Goal: Task Accomplishment & Management: Complete application form

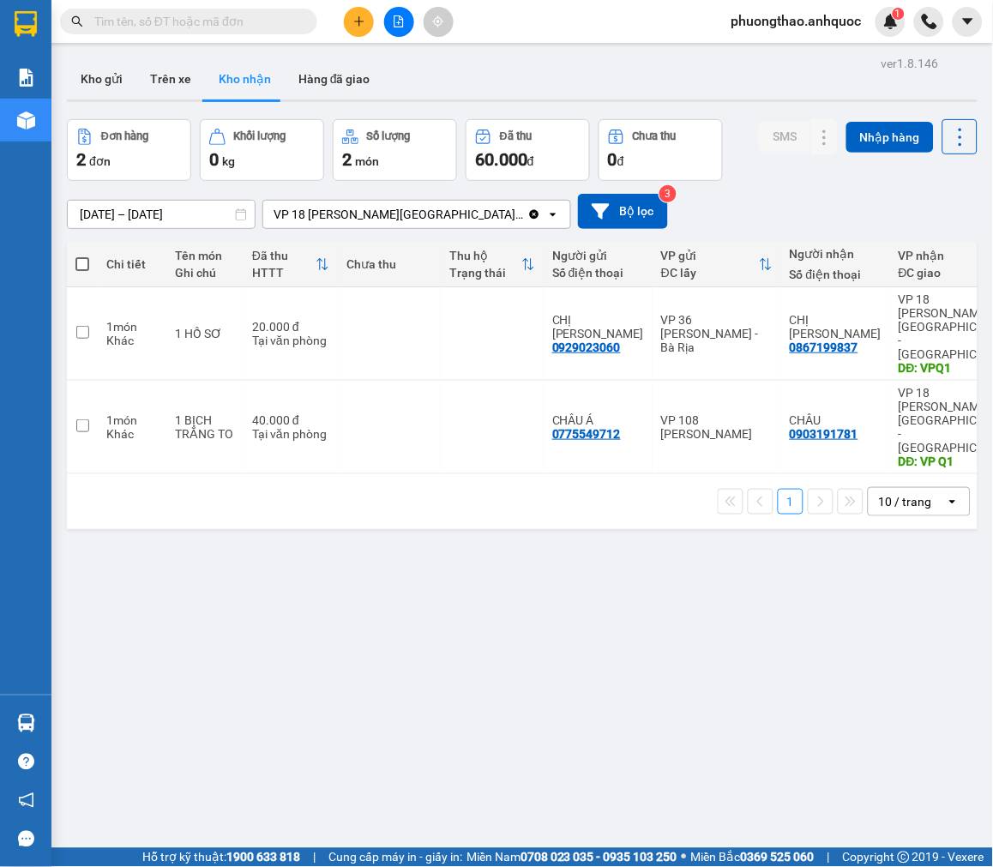
click at [362, 20] on icon "plus" at bounding box center [359, 21] width 12 height 12
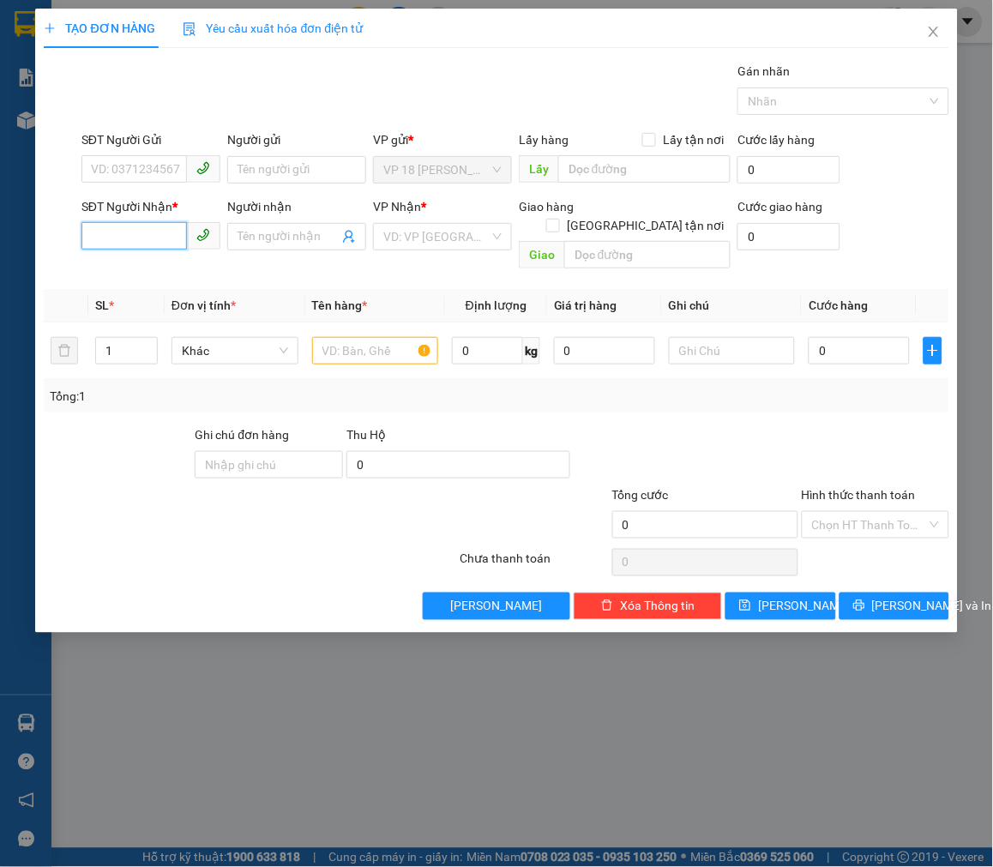
click at [144, 235] on input "SĐT Người Nhận *" at bounding box center [133, 235] width 105 height 27
type input "0934072572"
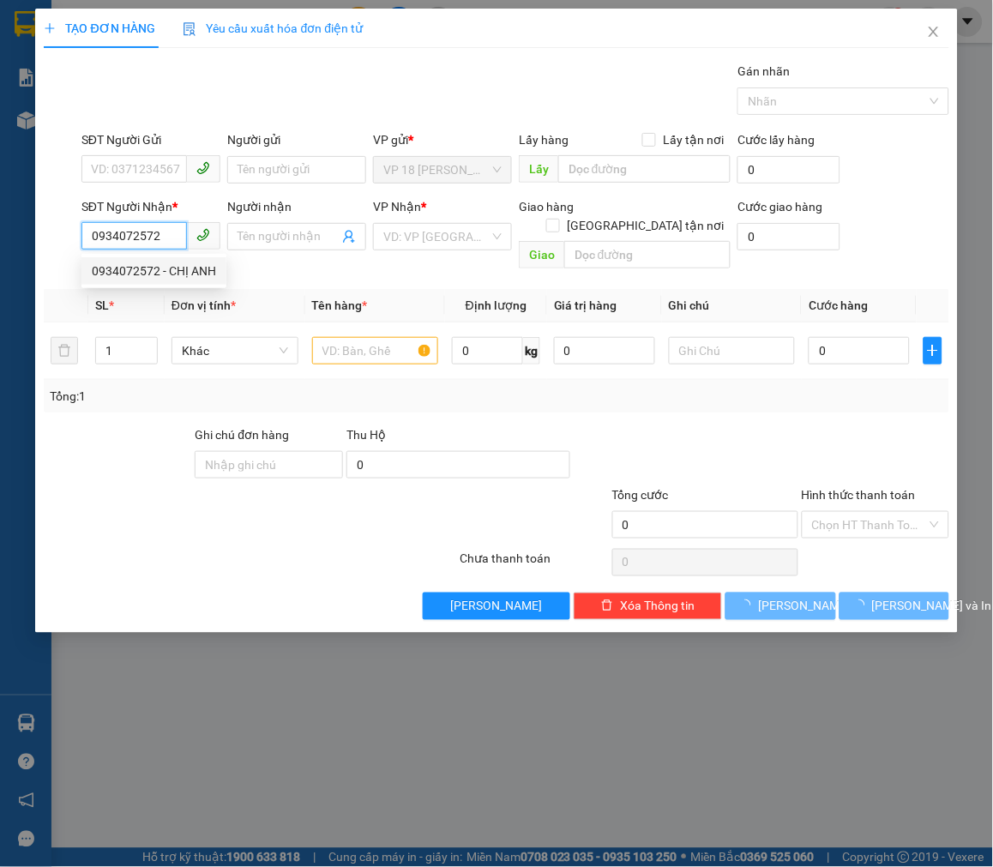
click at [164, 267] on div "0934072572 - CHỊ ANH" at bounding box center [154, 271] width 124 height 19
type input "CHỊ ANH"
type input "VPBR"
type input "120.000"
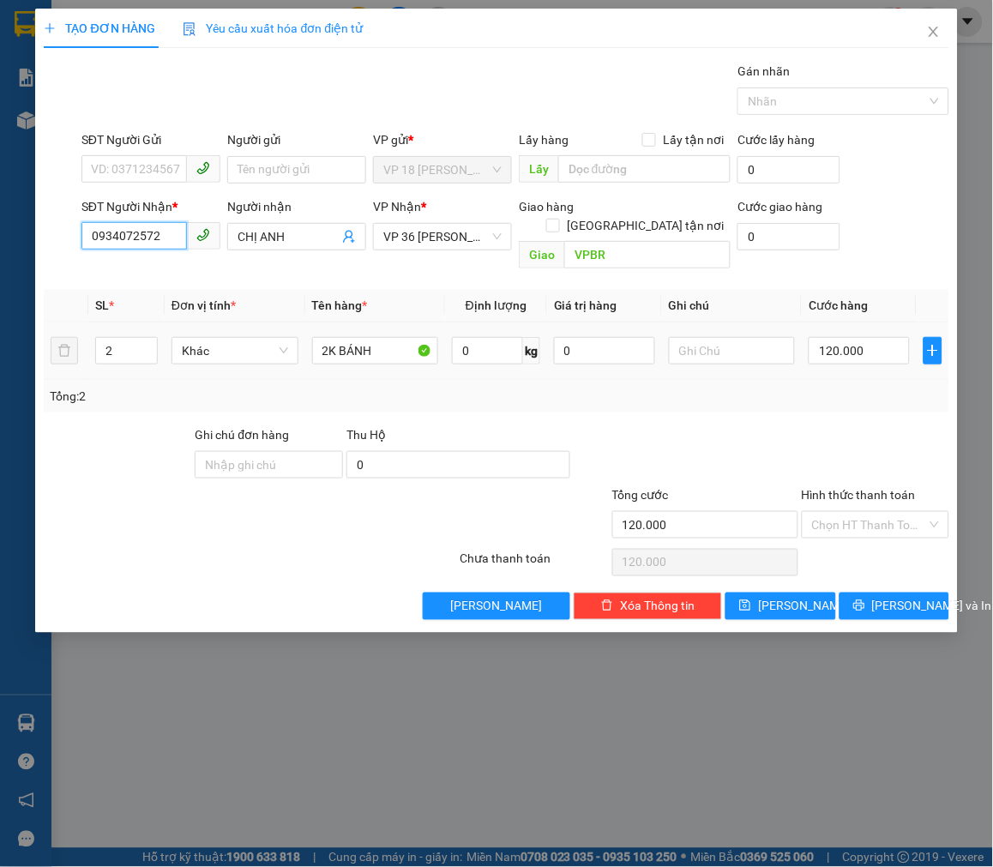
type input "0934072572"
click at [886, 322] on td "120.000" at bounding box center [859, 350] width 115 height 57
click at [879, 337] on input "120.000" at bounding box center [859, 350] width 101 height 27
type input "4"
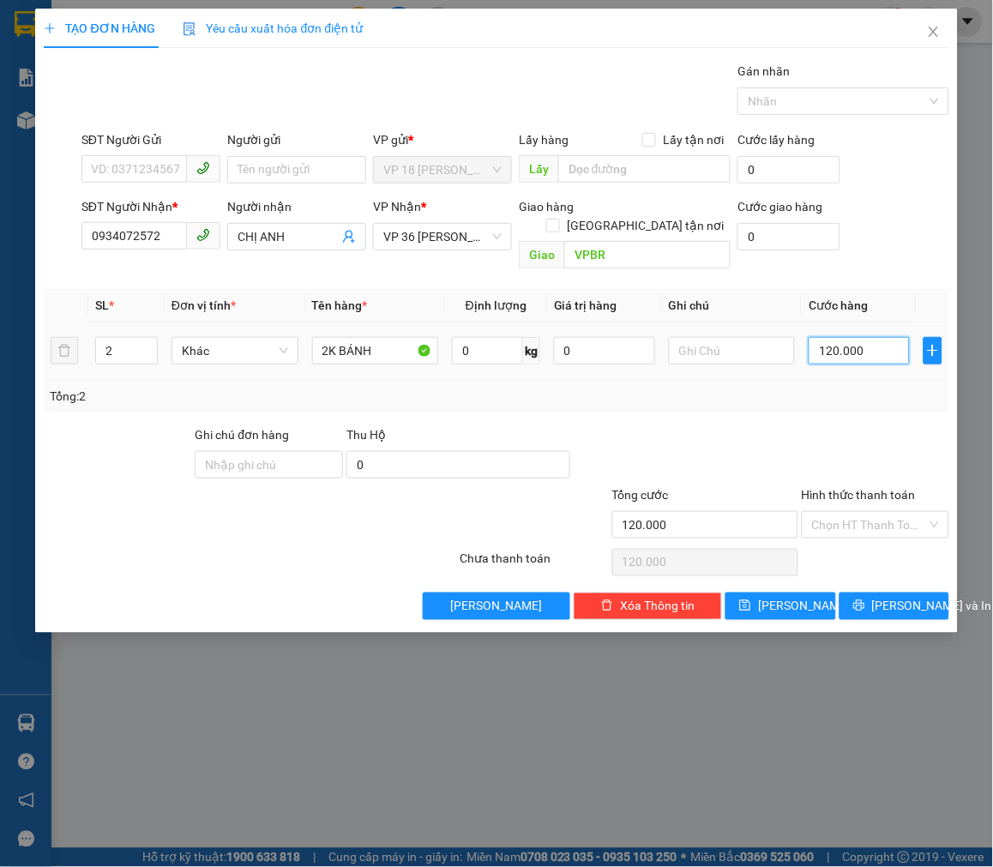
type input "4"
type input "40"
type input "400"
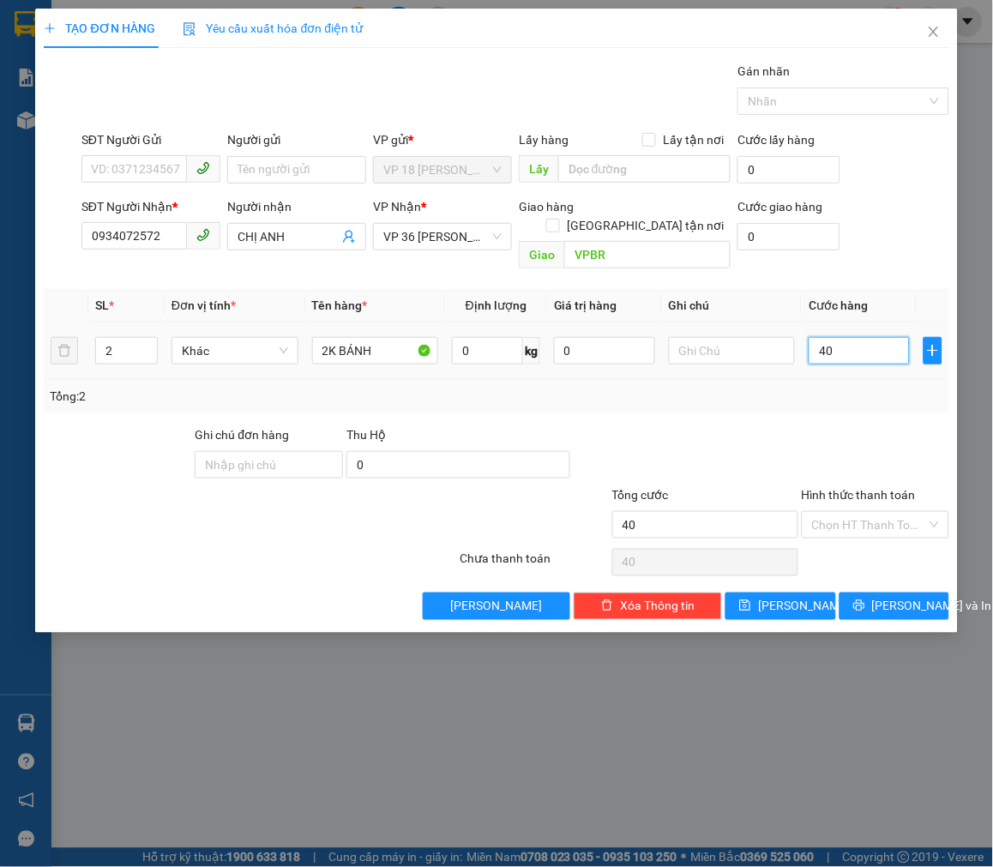
type input "400"
type input "4.000"
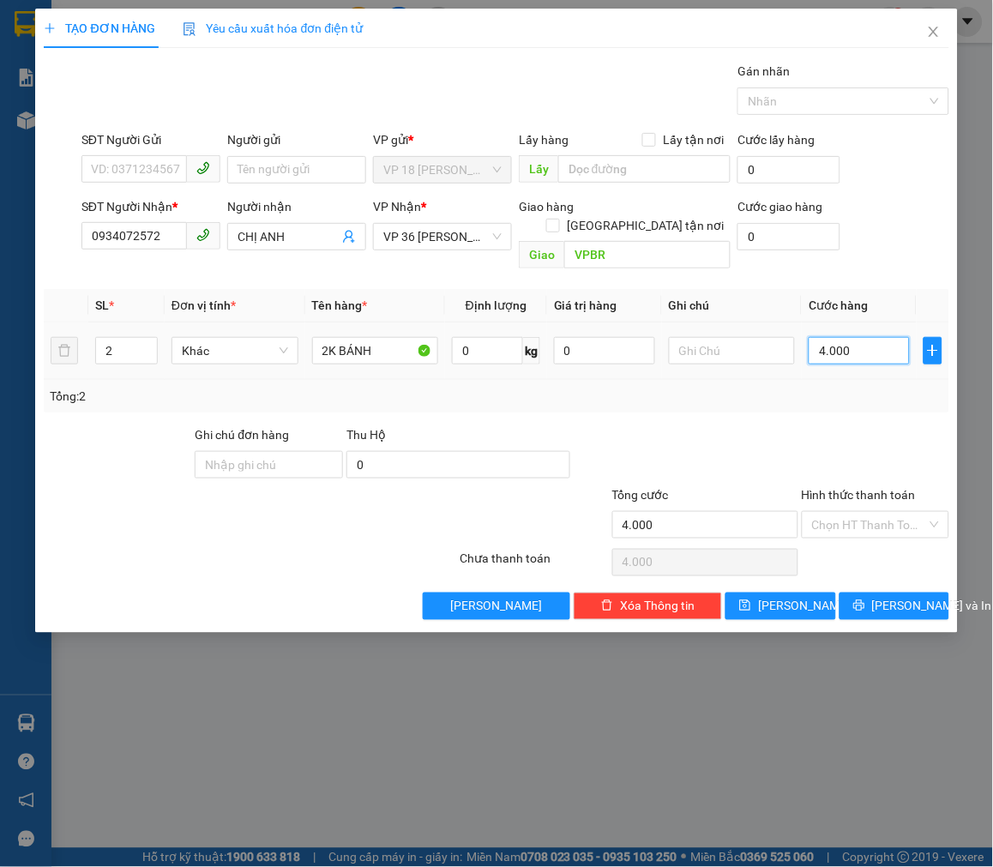
type input "40.000"
click at [329, 337] on input "2K BÁNH" at bounding box center [375, 350] width 127 height 27
type input "1K BÁNH"
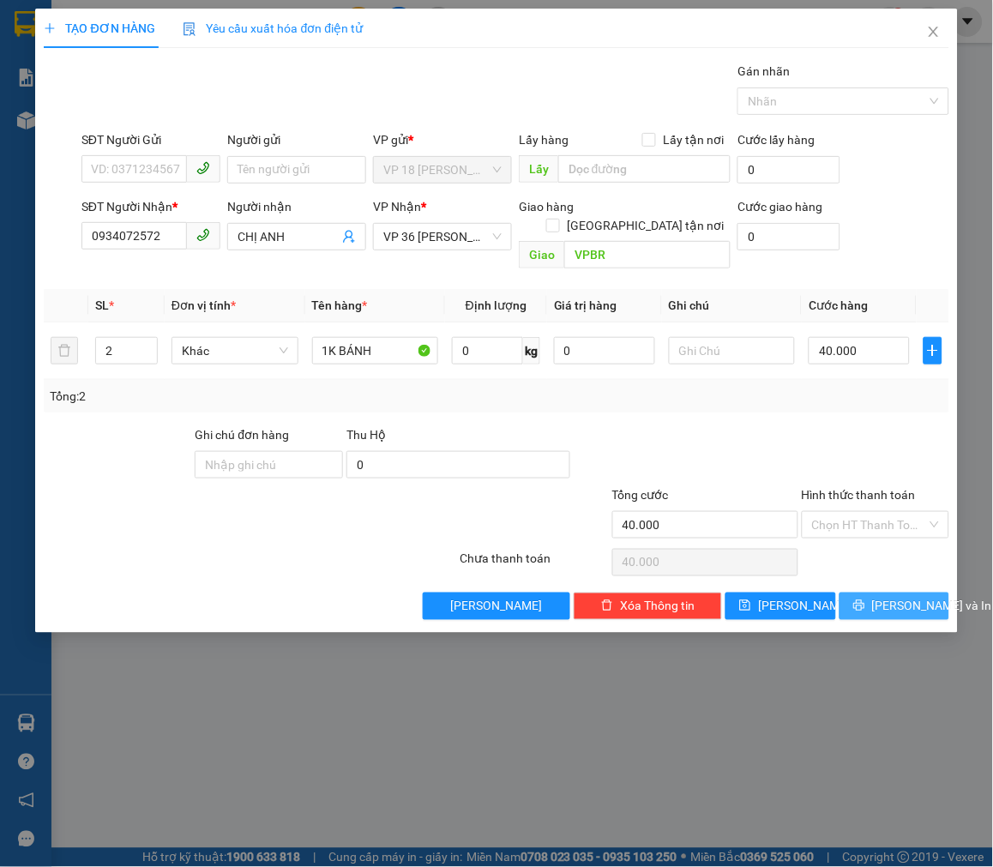
click at [887, 597] on span "[PERSON_NAME] và In" at bounding box center [932, 606] width 120 height 19
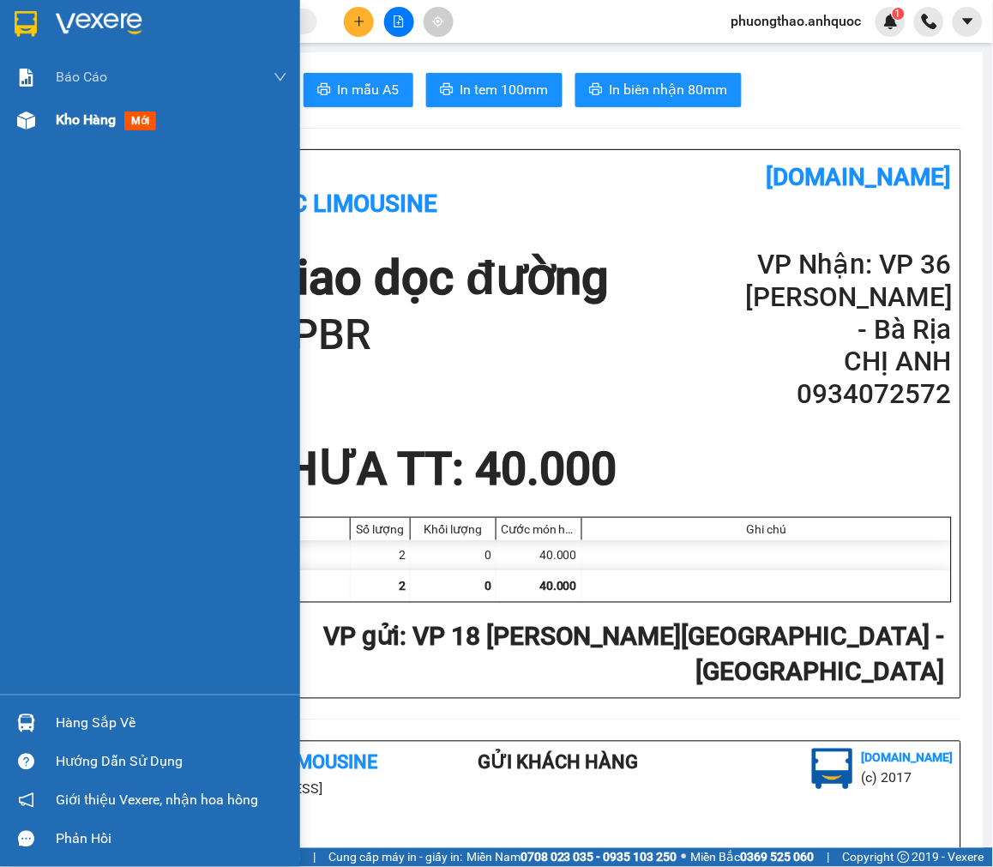
click at [75, 116] on span "Kho hàng" at bounding box center [86, 119] width 60 height 16
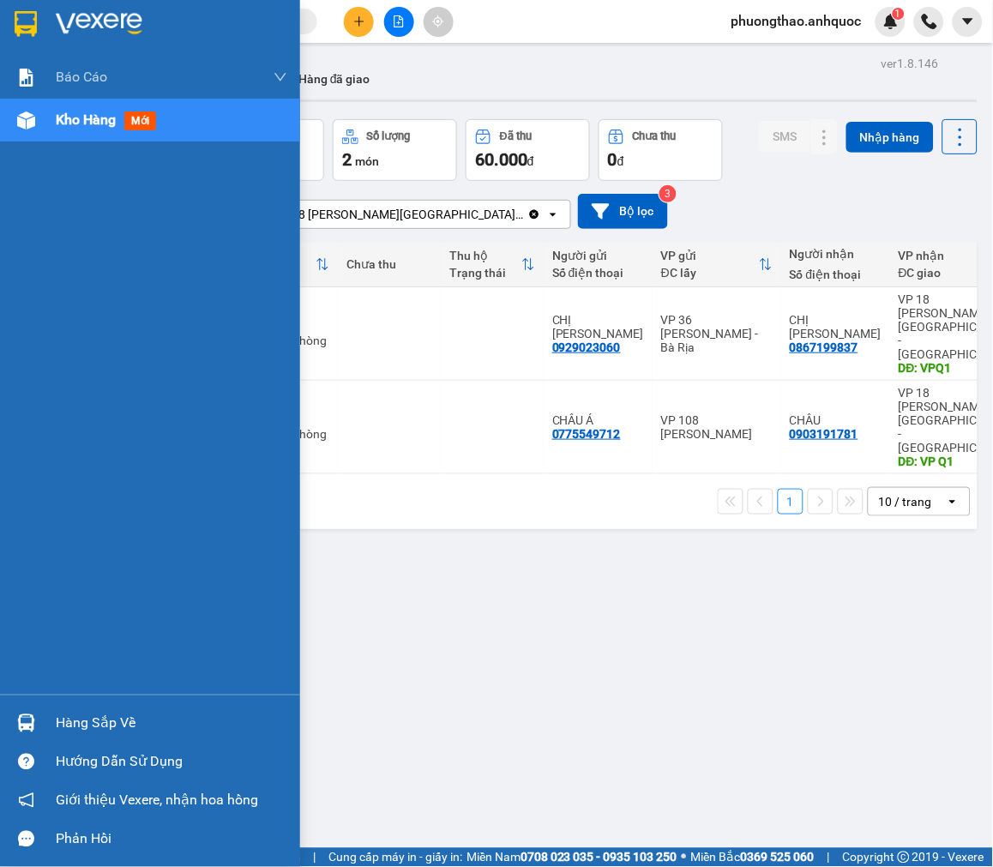
click at [39, 116] on div at bounding box center [26, 120] width 30 height 30
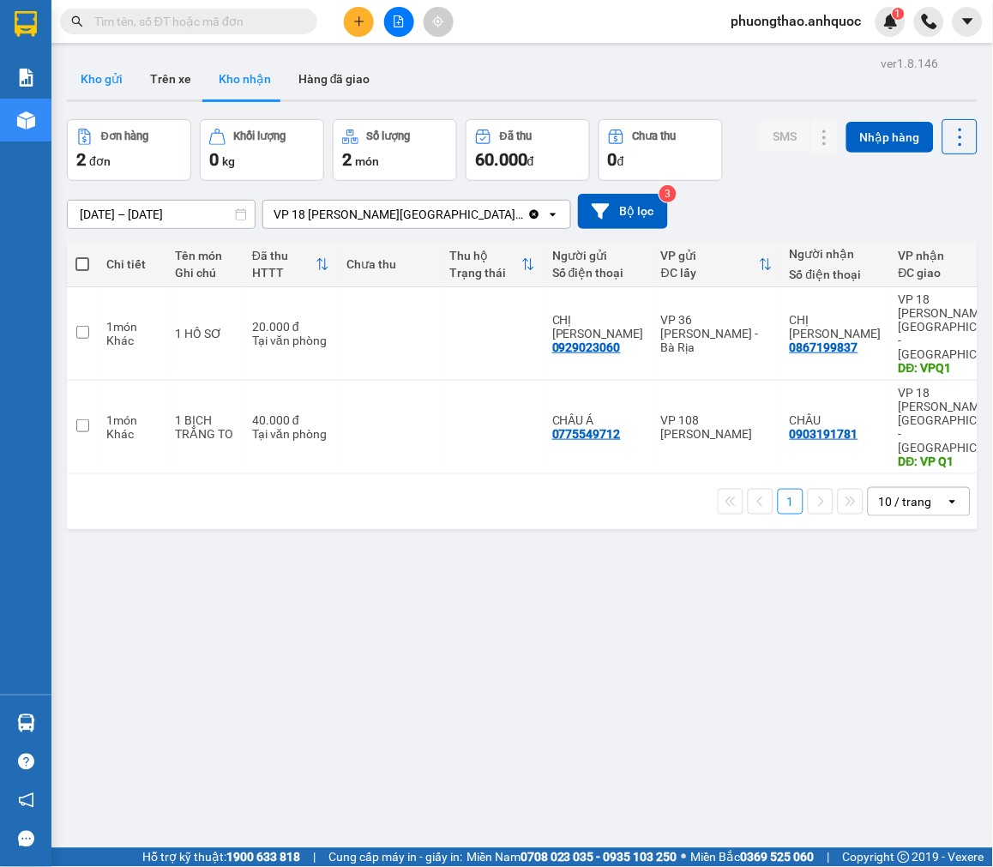
click at [107, 80] on button "Kho gửi" at bounding box center [101, 78] width 69 height 41
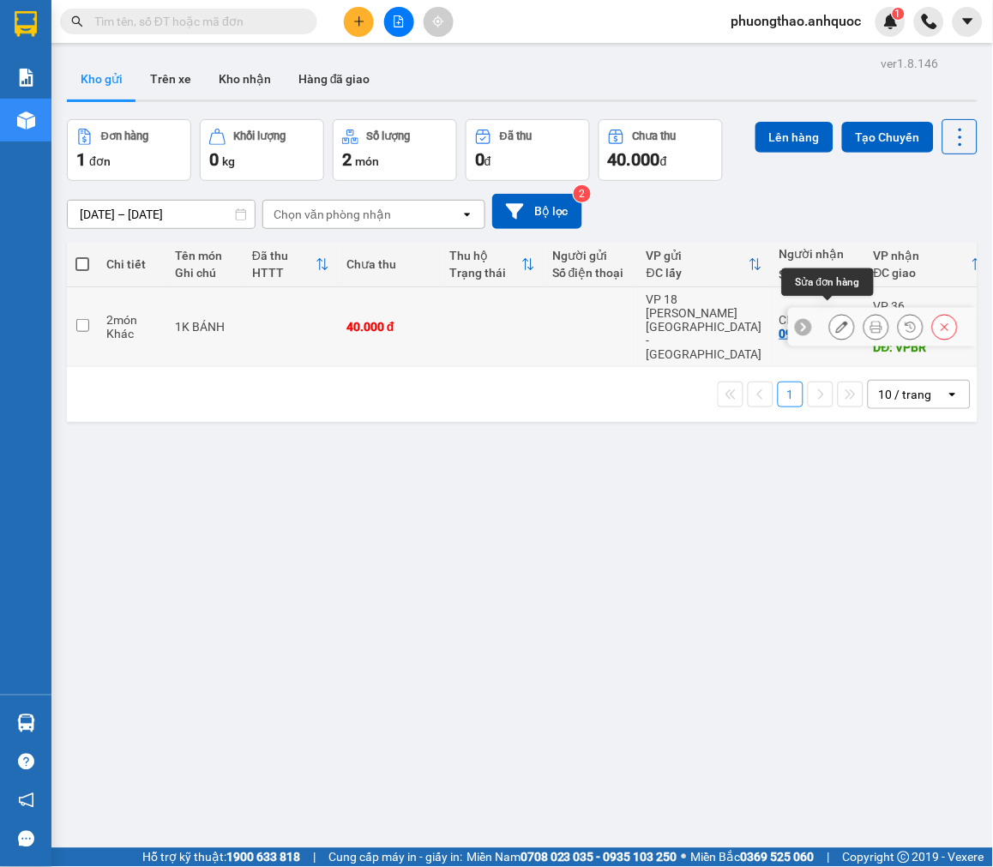
click at [838, 317] on button at bounding box center [842, 327] width 24 height 30
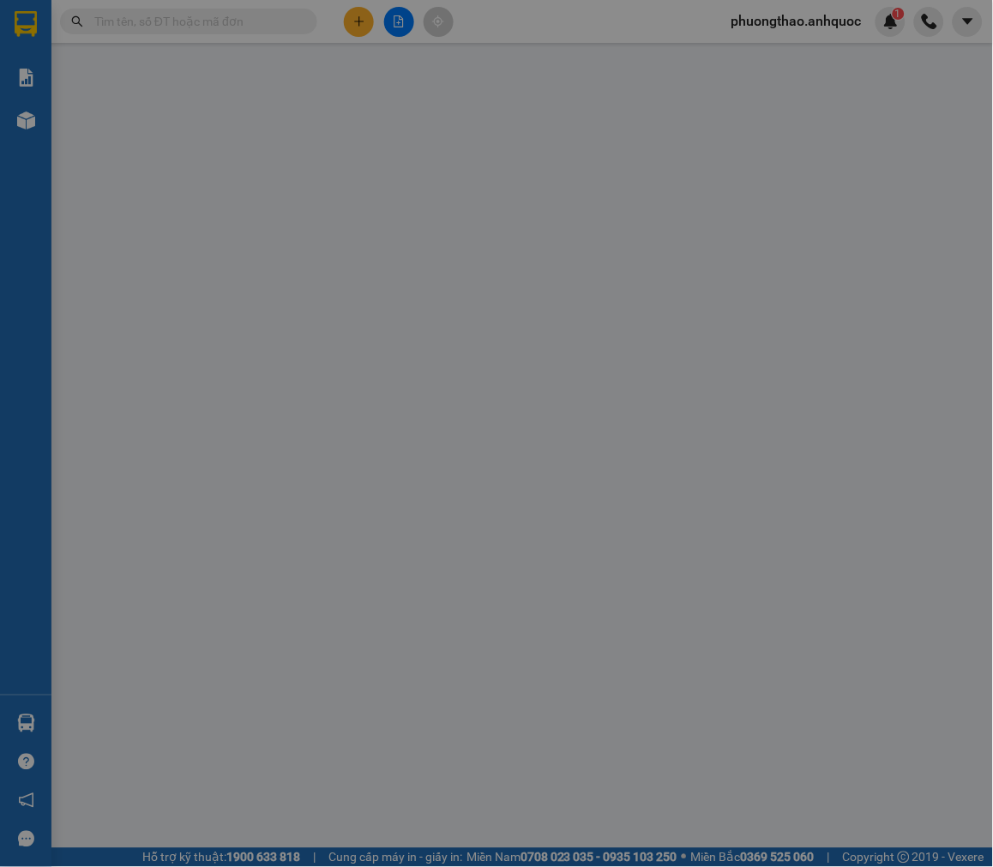
type input "0934072572"
type input "CHỊ ANH"
type input "VPBR"
type input "40.000"
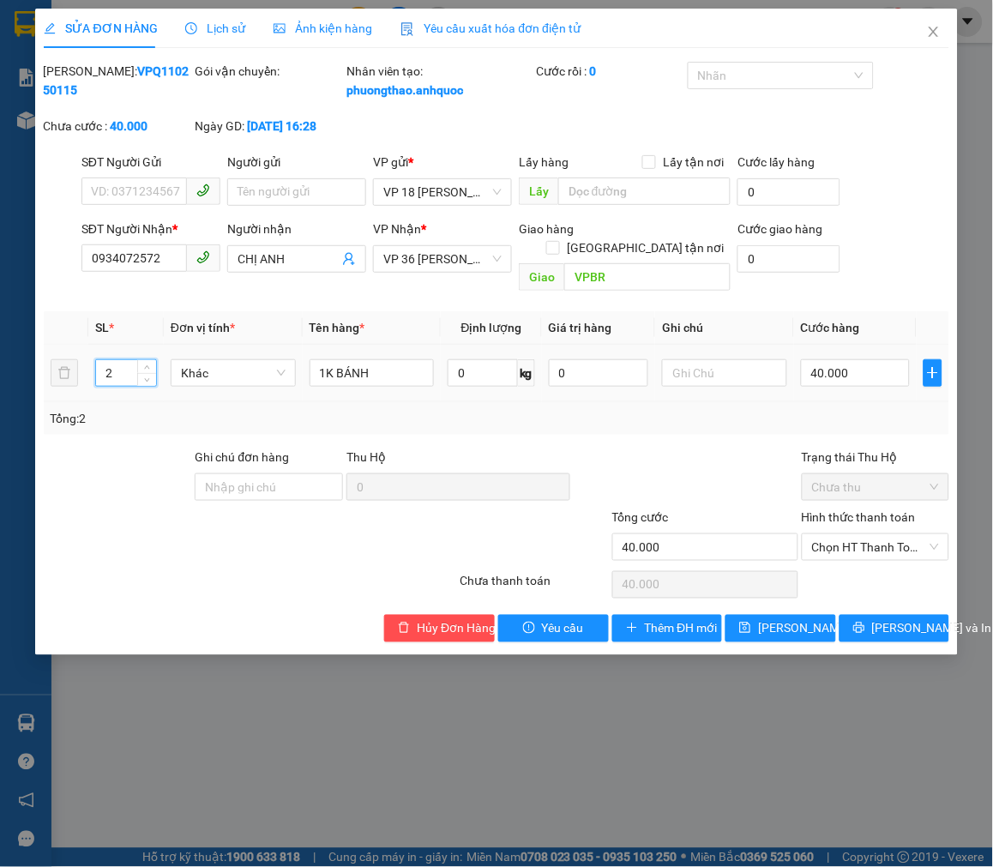
click at [125, 364] on input "2" at bounding box center [126, 373] width 60 height 26
type input "1"
click at [892, 628] on span "[PERSON_NAME] và In" at bounding box center [932, 628] width 120 height 19
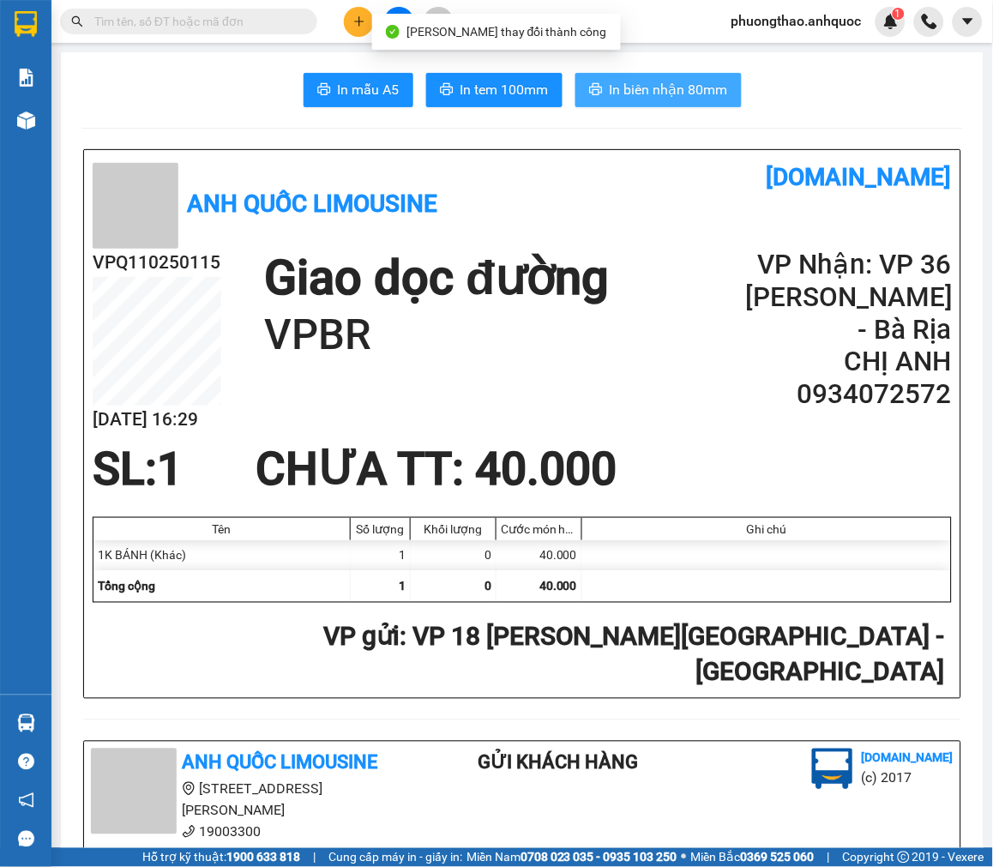
click at [667, 92] on span "In biên nhận 80mm" at bounding box center [669, 89] width 118 height 21
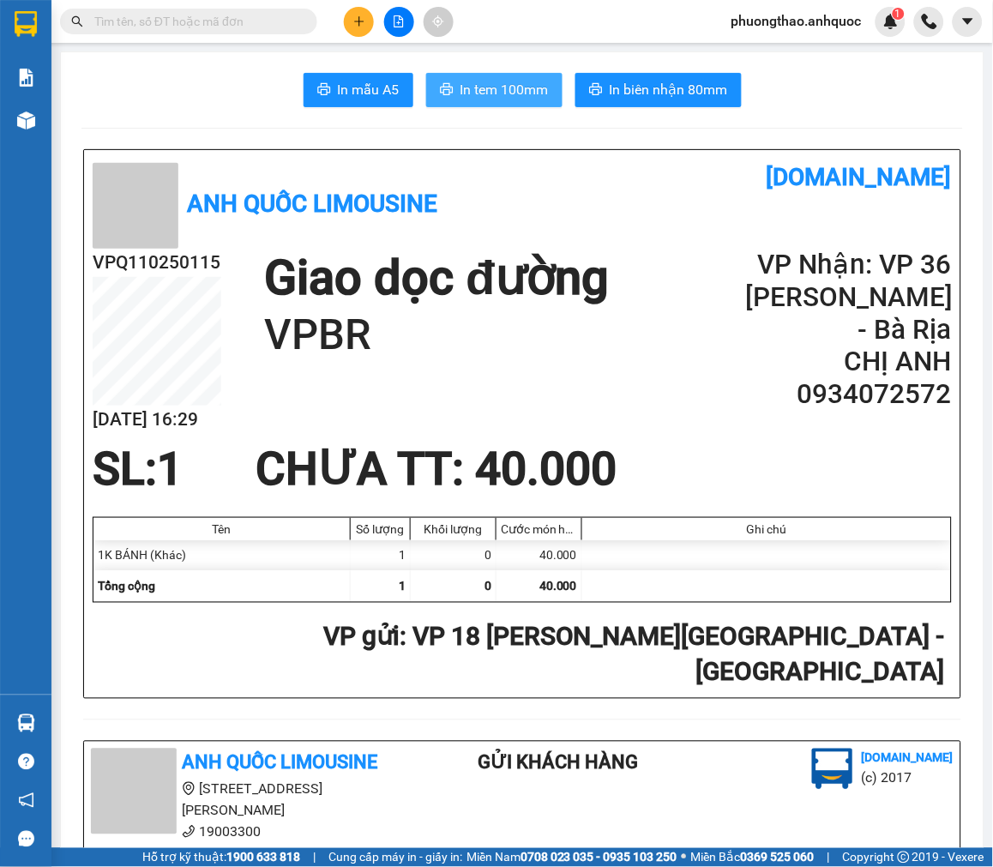
click at [540, 89] on span "In tem 100mm" at bounding box center [505, 89] width 88 height 21
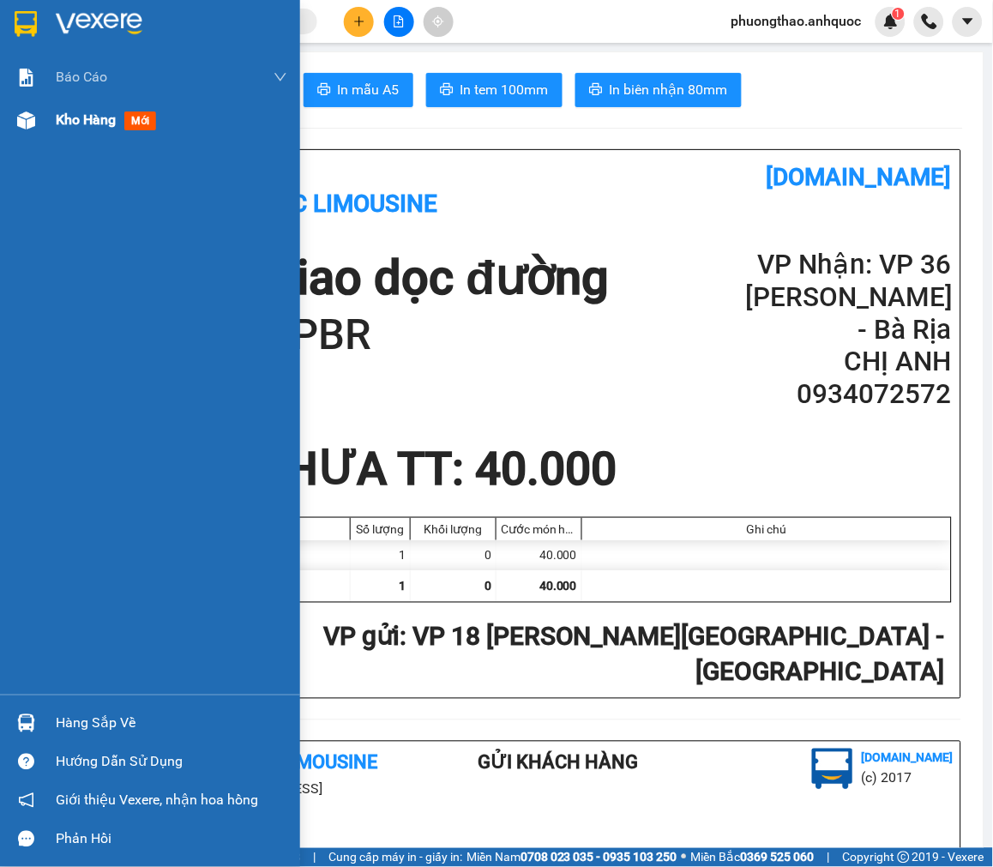
click at [62, 120] on span "Kho hàng" at bounding box center [86, 119] width 60 height 16
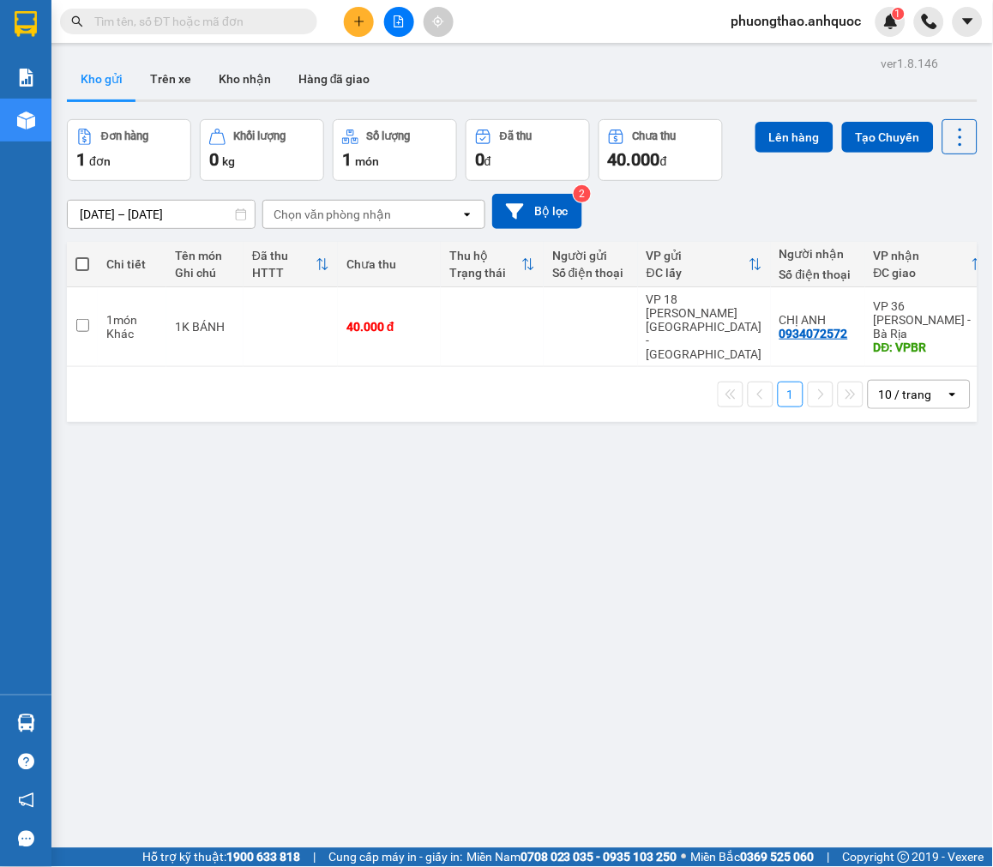
click at [87, 264] on span at bounding box center [82, 264] width 14 height 14
click at [82, 256] on input "checkbox" at bounding box center [82, 256] width 0 height 0
checkbox input "true"
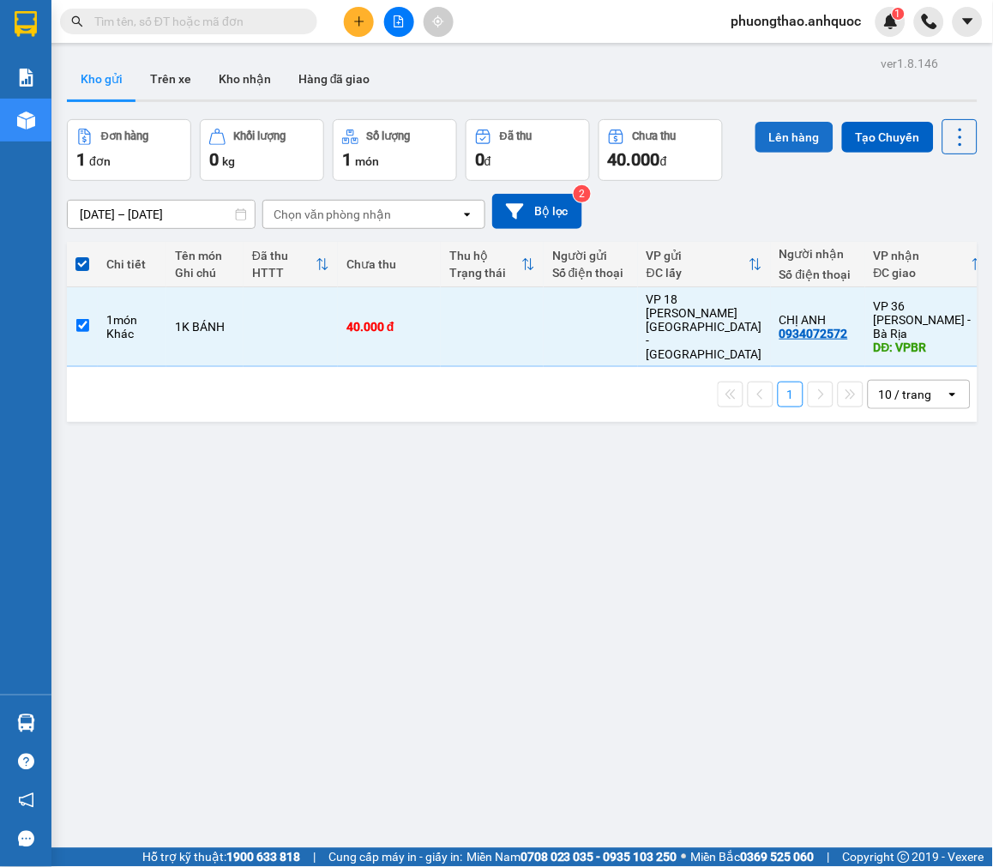
click at [792, 126] on button "Lên hàng" at bounding box center [795, 137] width 78 height 31
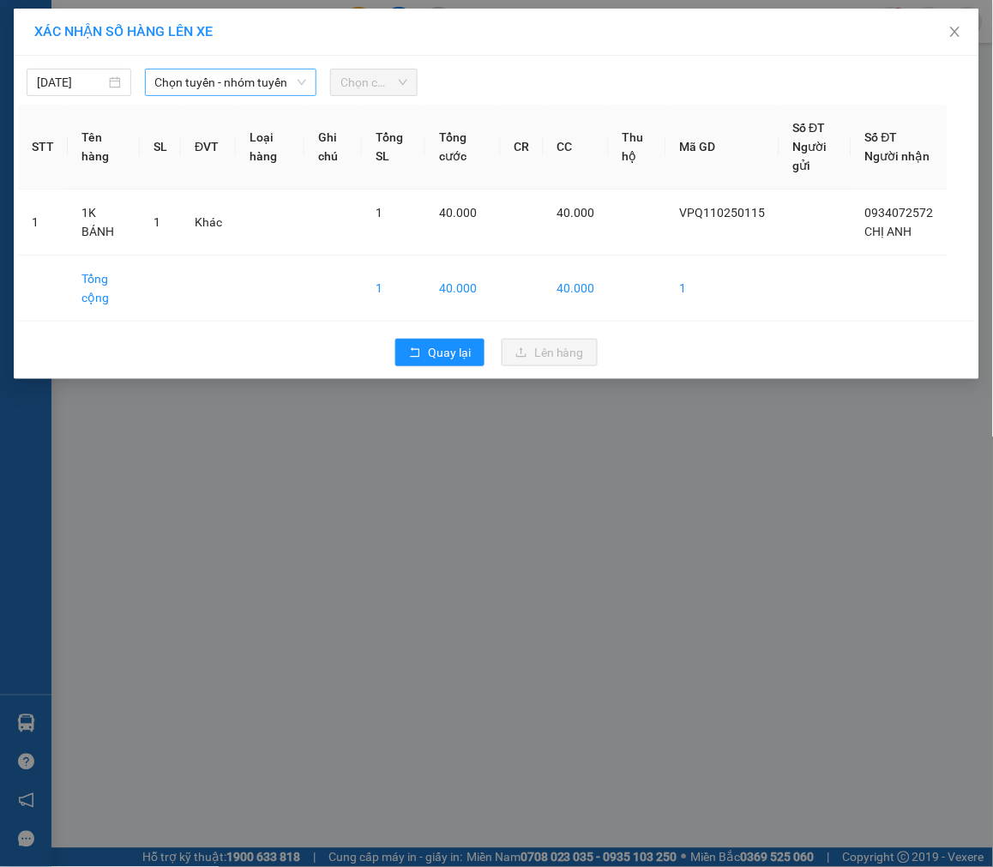
click at [238, 75] on span "Chọn tuyến - nhóm tuyến" at bounding box center [230, 82] width 151 height 26
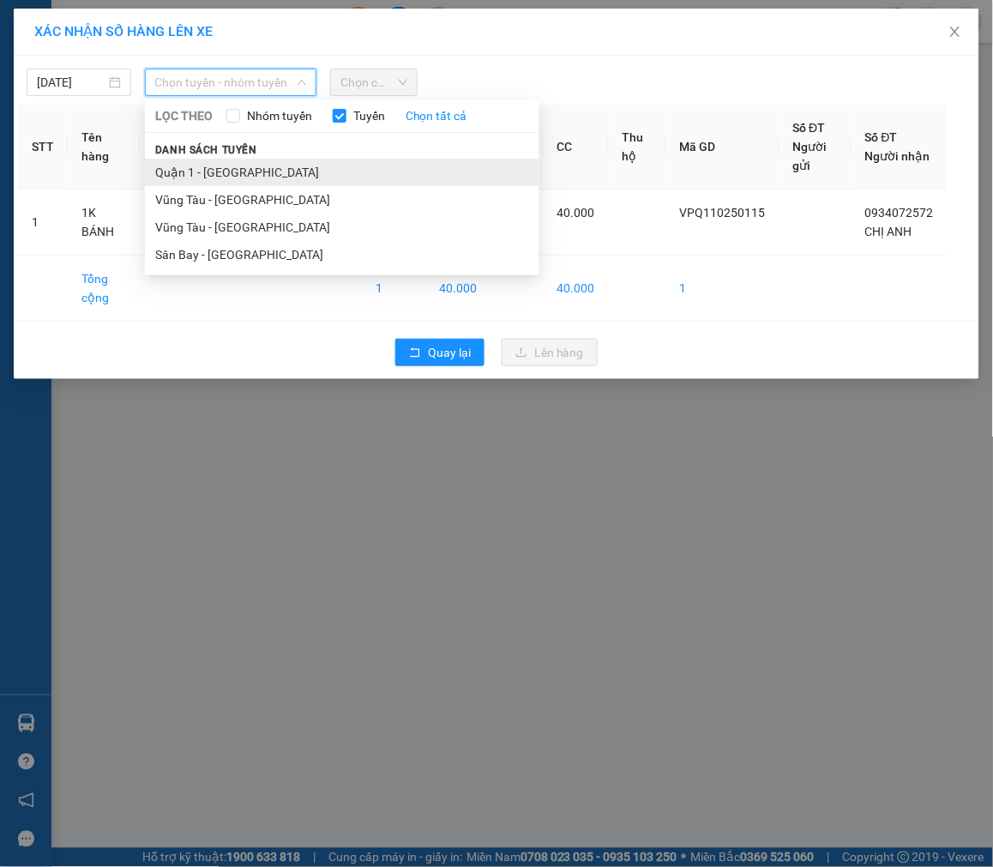
click at [215, 166] on li "Quận 1 - [GEOGRAPHIC_DATA]" at bounding box center [342, 172] width 394 height 27
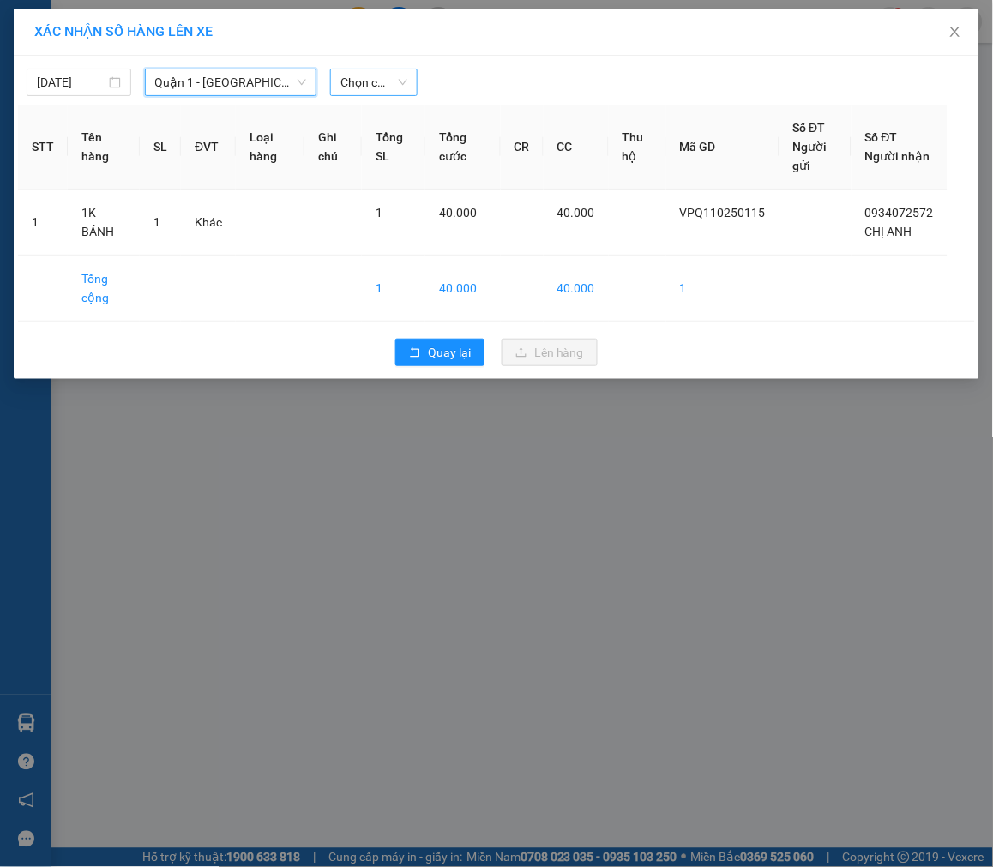
click at [362, 88] on span "Chọn chuyến" at bounding box center [373, 82] width 67 height 26
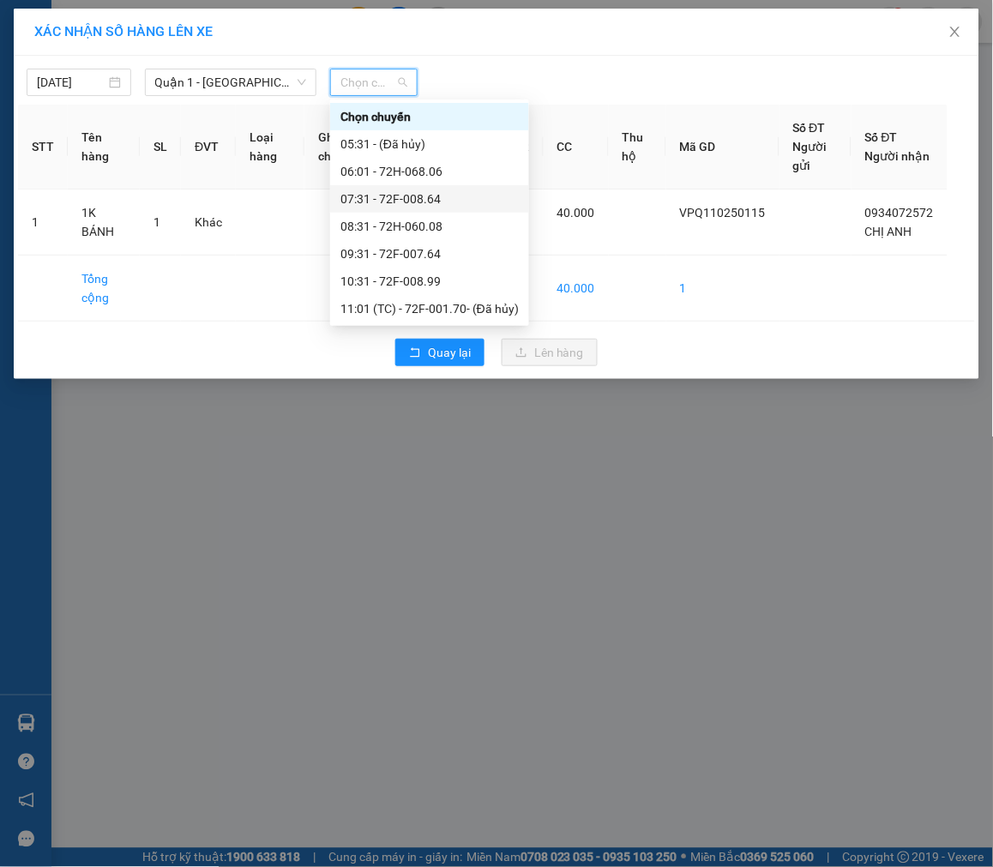
scroll to position [381, 0]
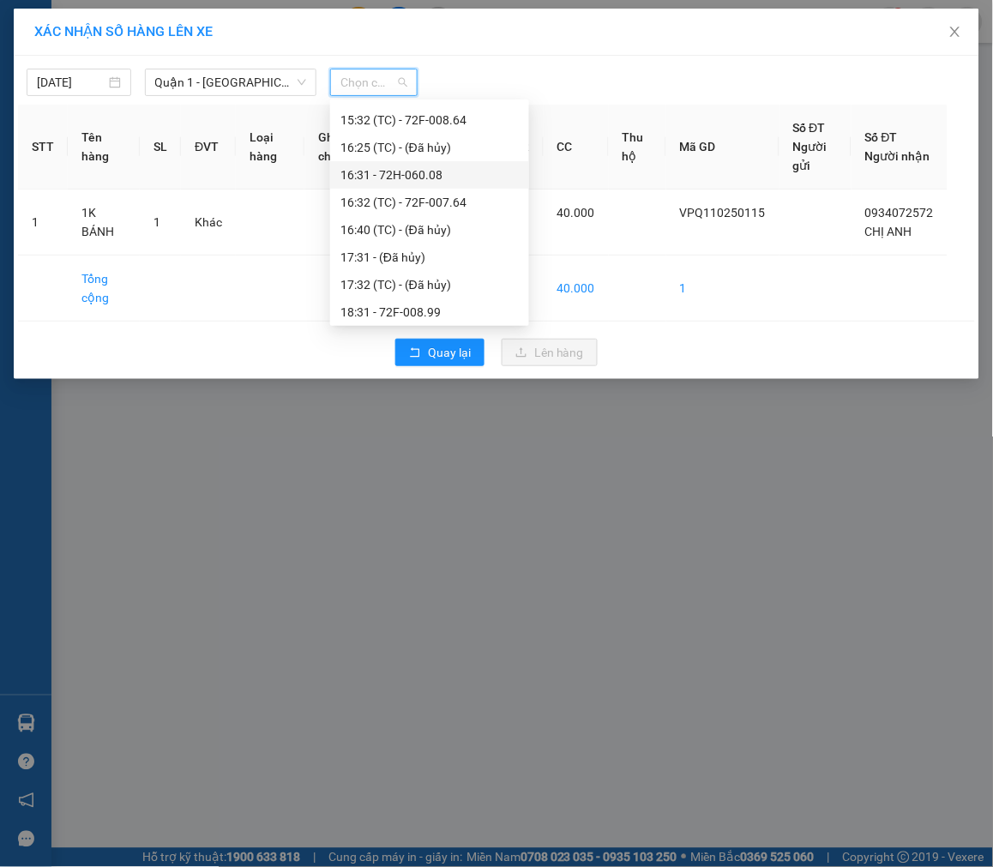
click at [425, 174] on div "16:31 - 72H-060.08" at bounding box center [429, 175] width 178 height 19
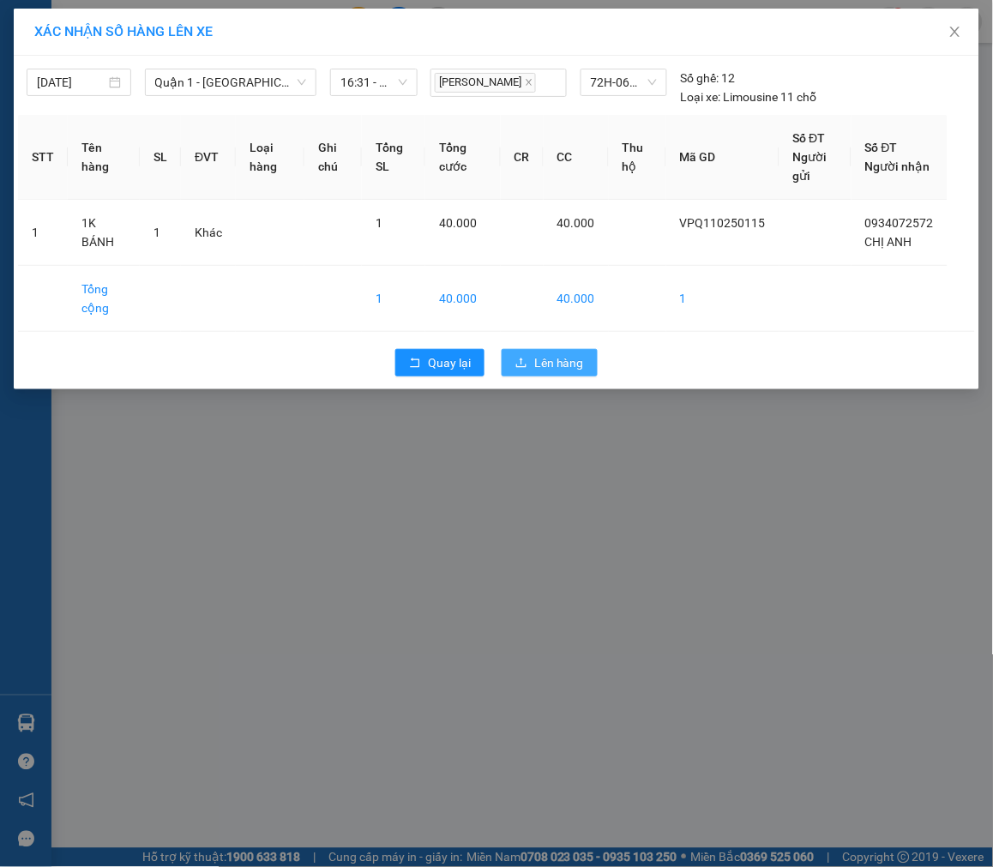
click at [543, 364] on span "Lên hàng" at bounding box center [559, 362] width 50 height 19
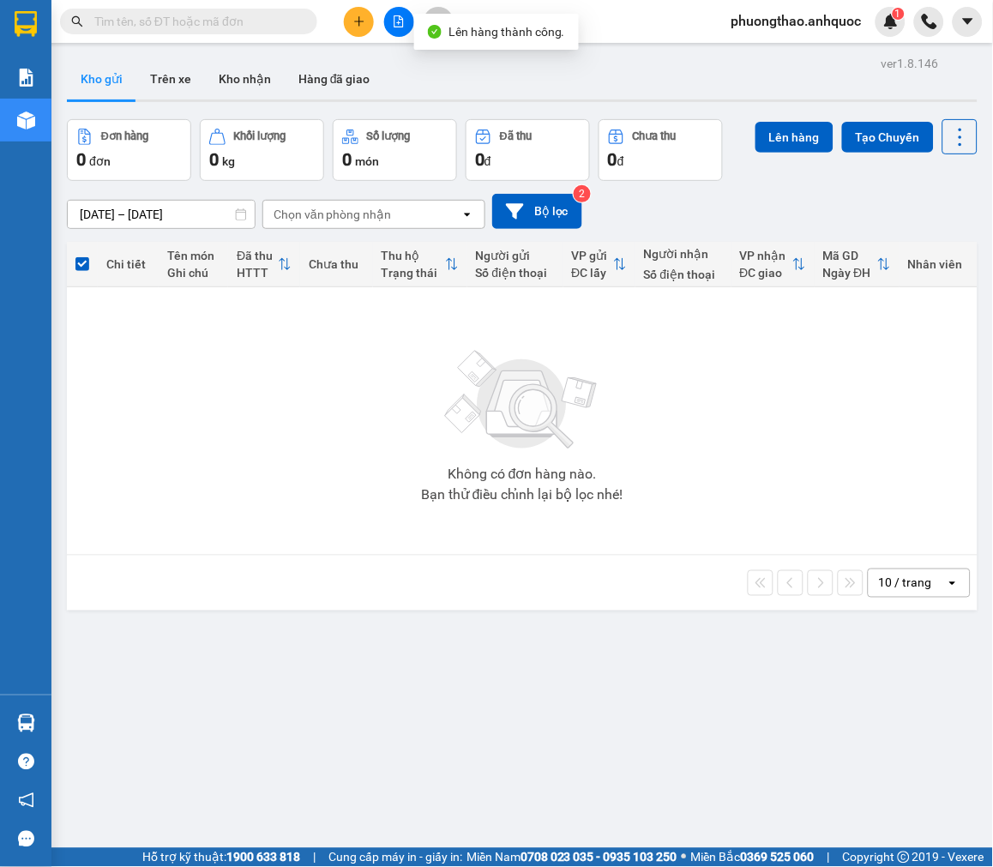
click at [400, 23] on icon "file-add" at bounding box center [399, 21] width 12 height 12
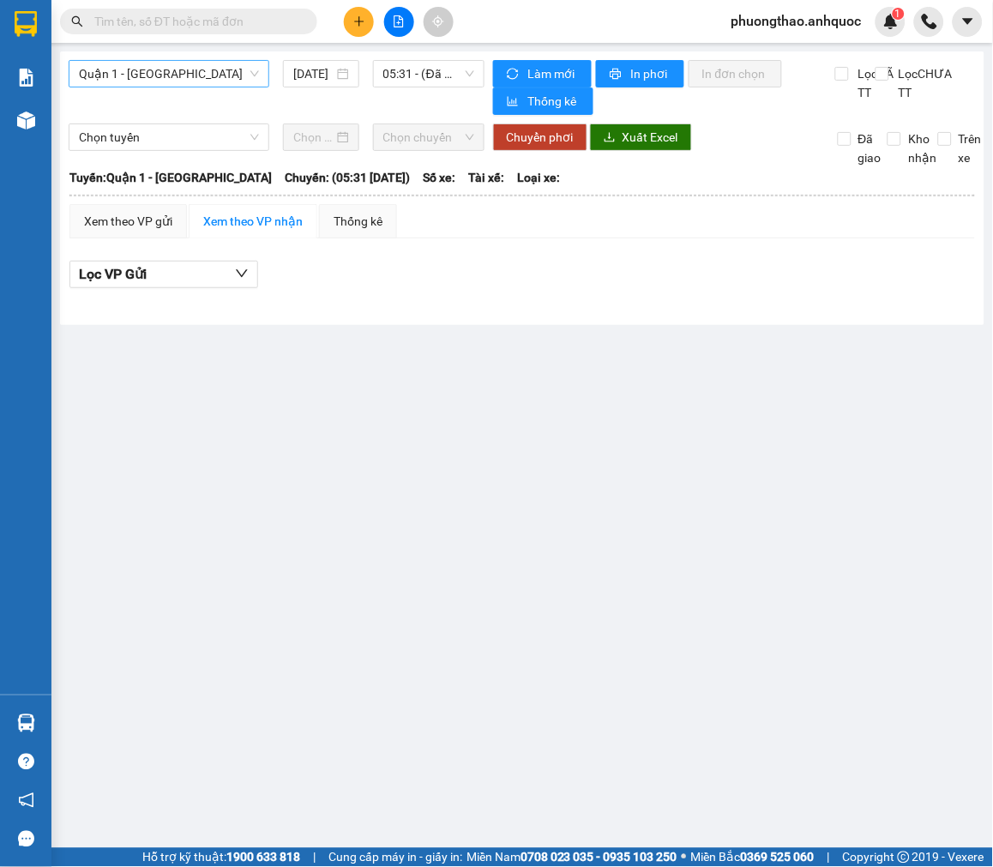
click at [174, 71] on span "Quận 1 - [GEOGRAPHIC_DATA]" at bounding box center [169, 74] width 180 height 26
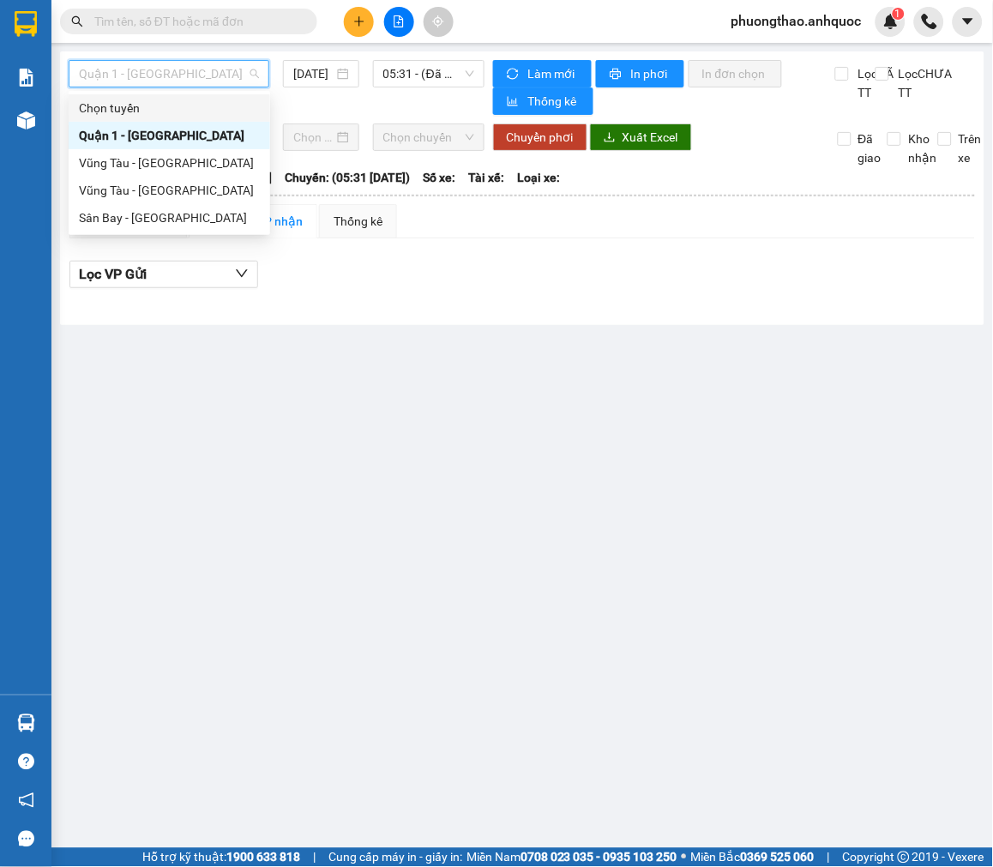
click at [196, 70] on span "Quận 1 - [GEOGRAPHIC_DATA]" at bounding box center [169, 74] width 180 height 26
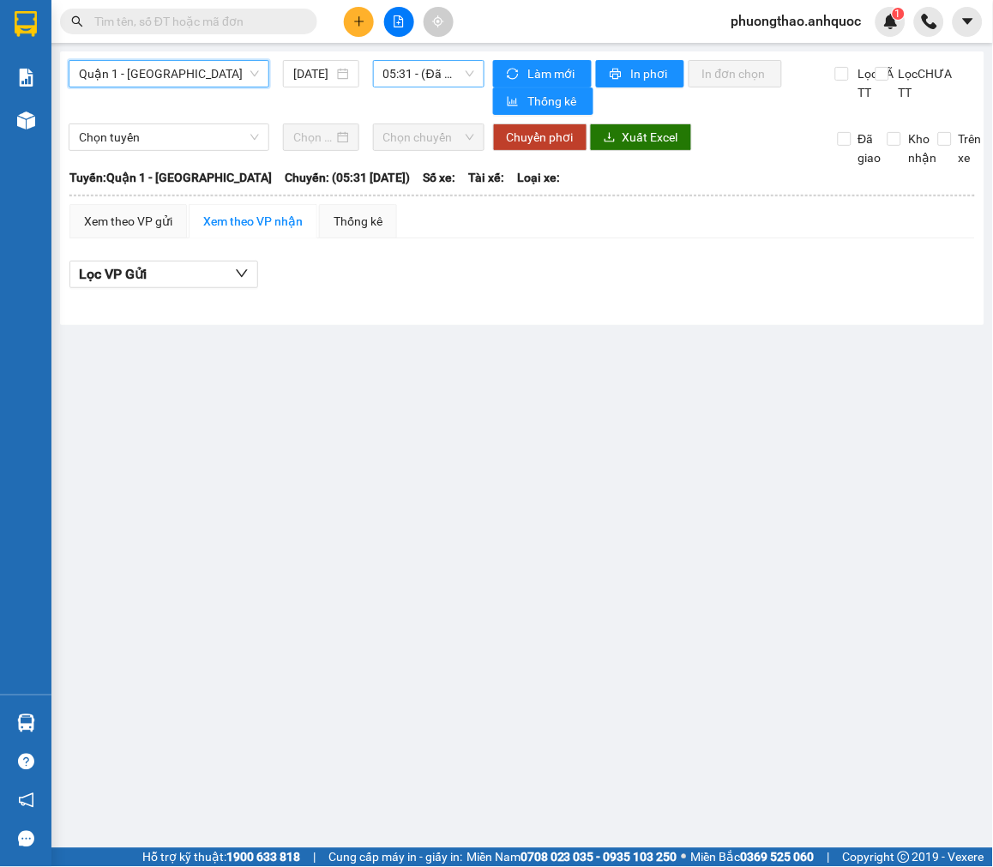
click at [417, 72] on span "05:31 - (Đã hủy)" at bounding box center [428, 74] width 91 height 26
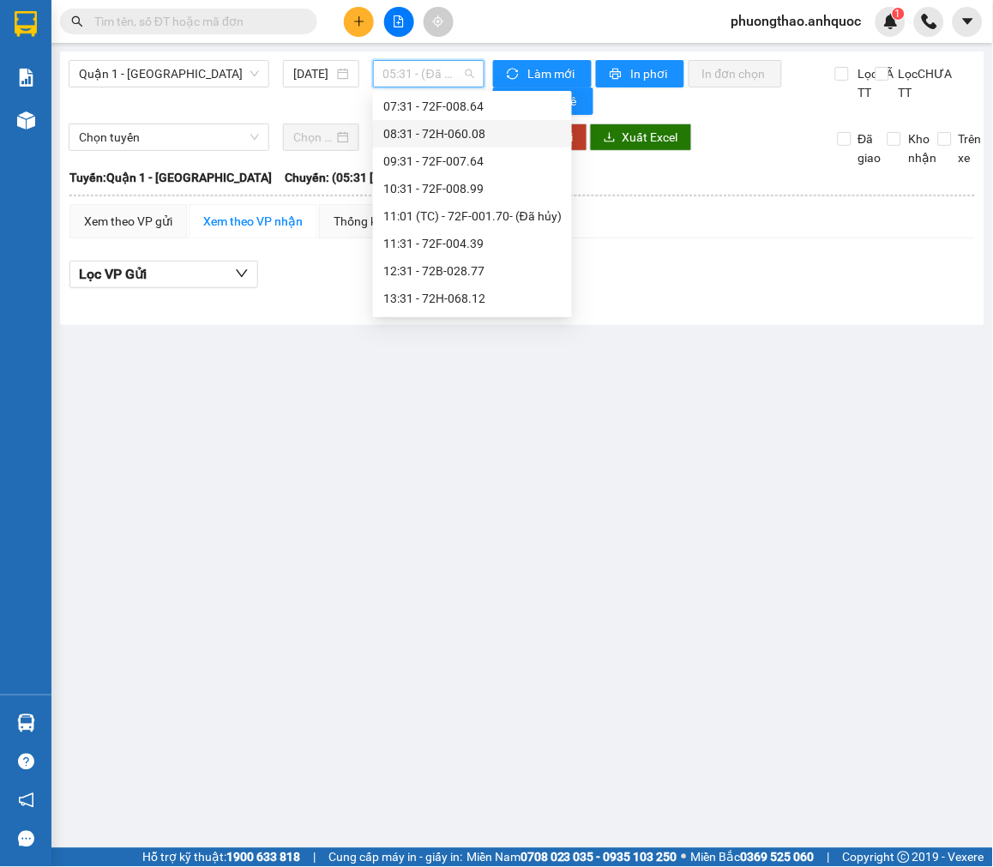
scroll to position [286, 0]
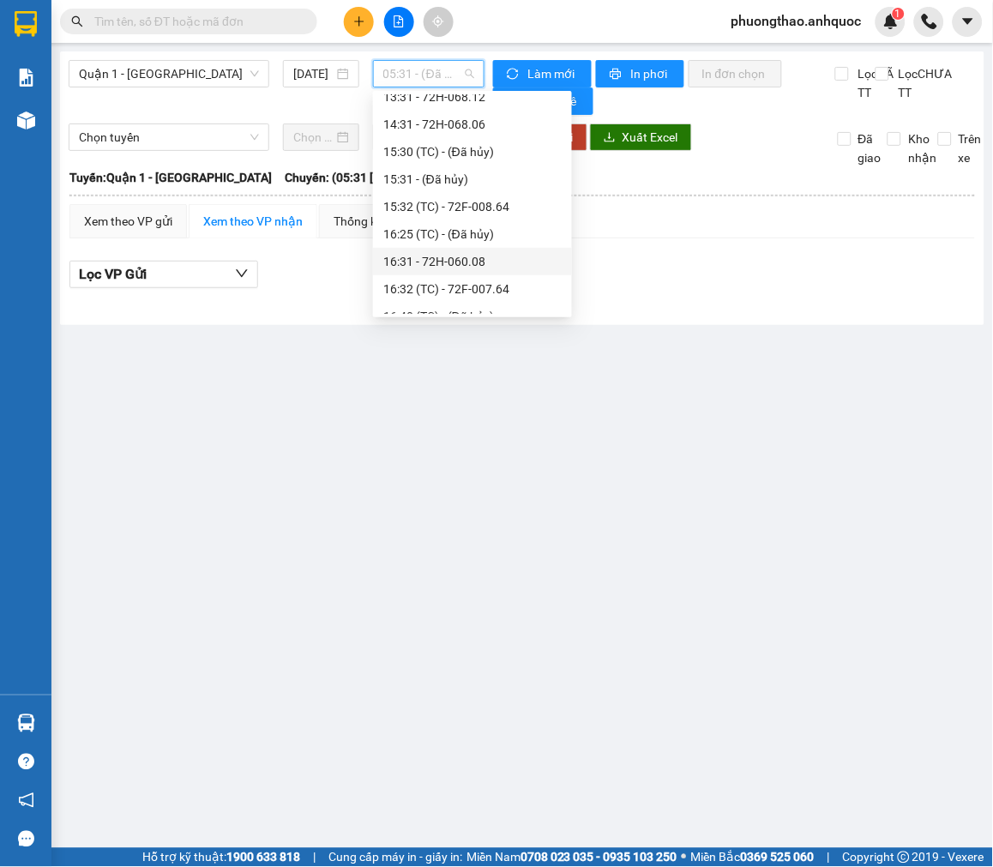
click at [483, 255] on div "16:31 - 72H-060.08" at bounding box center [472, 261] width 178 height 19
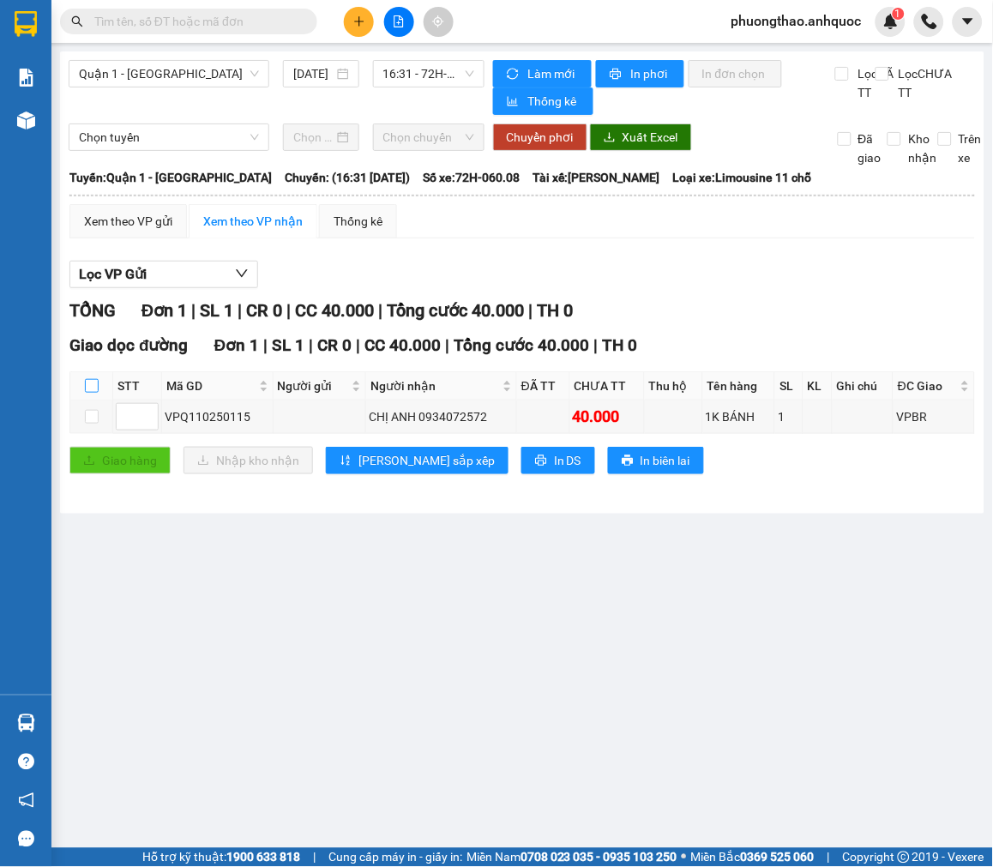
click at [92, 393] on input "checkbox" at bounding box center [92, 386] width 14 height 14
checkbox input "true"
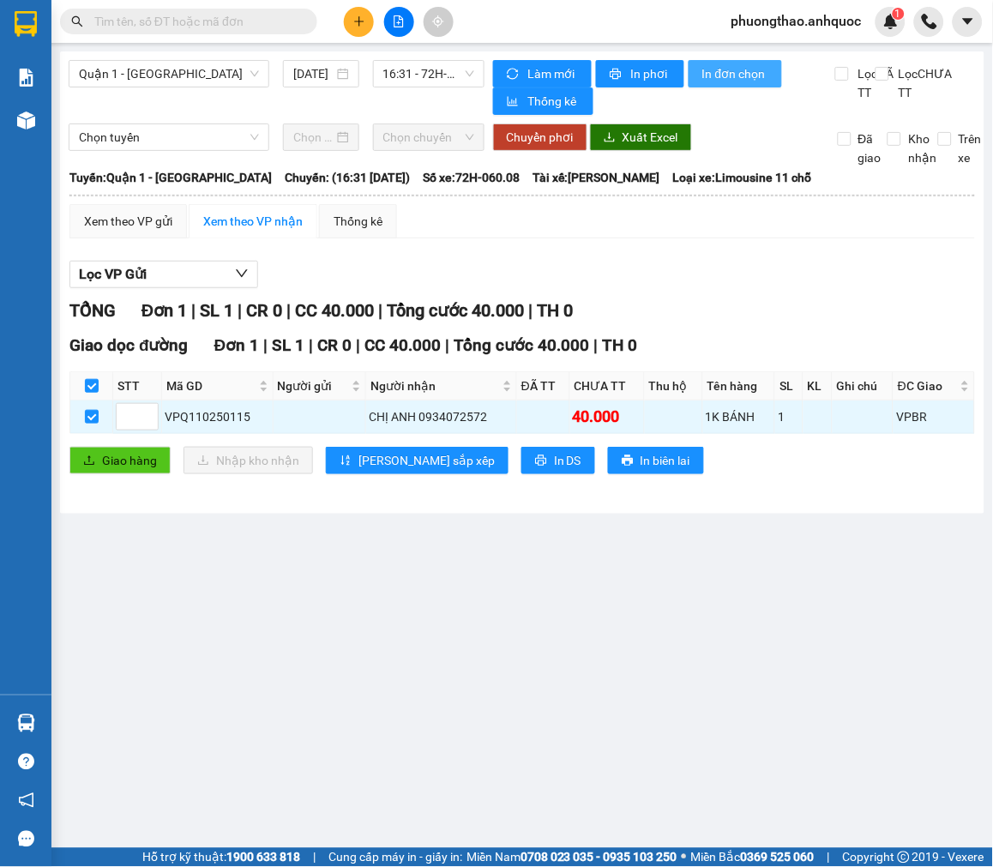
click at [726, 69] on span "In đơn chọn" at bounding box center [735, 73] width 66 height 19
